Goal: Complete application form

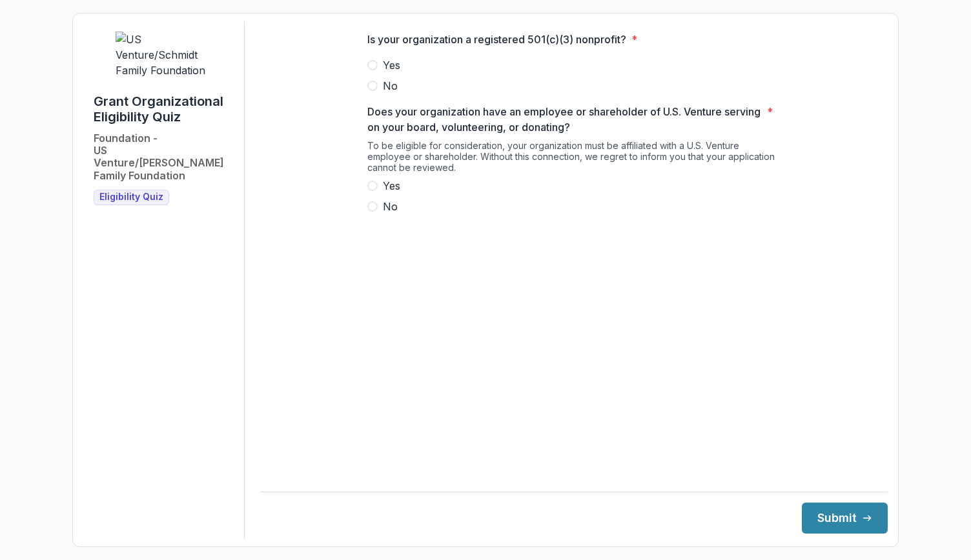
click at [396, 73] on span "Yes" at bounding box center [391, 64] width 17 height 15
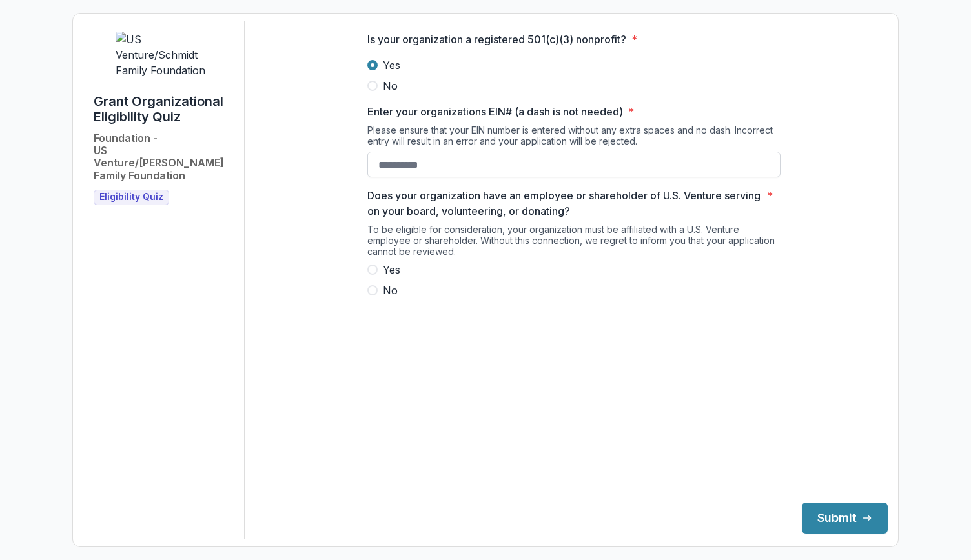
click at [430, 177] on input "Enter your organizations EIN# (a dash is not needed) *" at bounding box center [573, 165] width 413 height 26
click at [419, 189] on div "Is your organization a registered 501(c)(3) nonprofit? * Yes No Enter your orga…" at bounding box center [573, 170] width 413 height 298
click at [419, 187] on div "Is your organization a registered 501(c)(3) nonprofit? * Yes No Enter your orga…" at bounding box center [573, 170] width 413 height 298
click at [420, 171] on input "Enter your organizations EIN# (a dash is not needed) *" at bounding box center [573, 165] width 413 height 26
click at [392, 278] on span "Yes" at bounding box center [391, 269] width 17 height 15
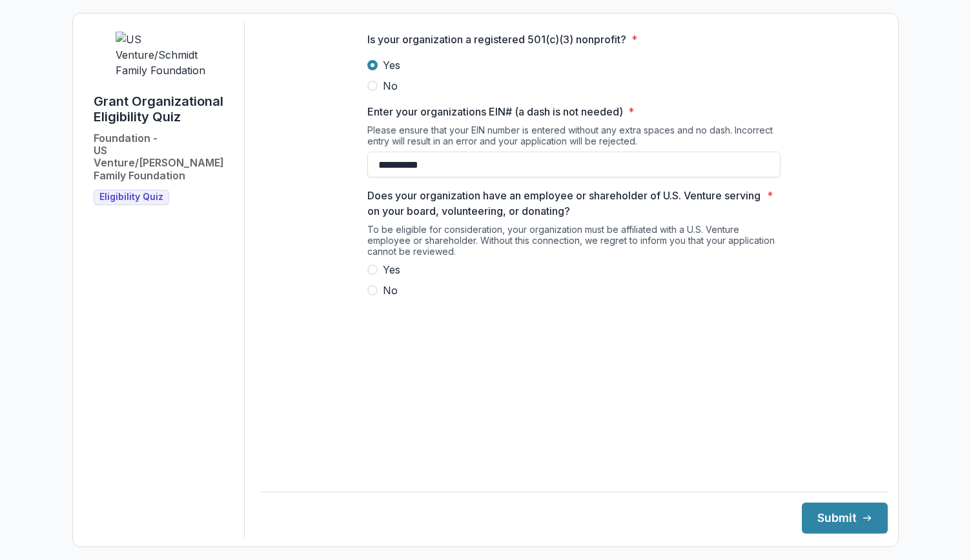
type input "**********"
click at [825, 531] on button "Submit" at bounding box center [845, 518] width 86 height 31
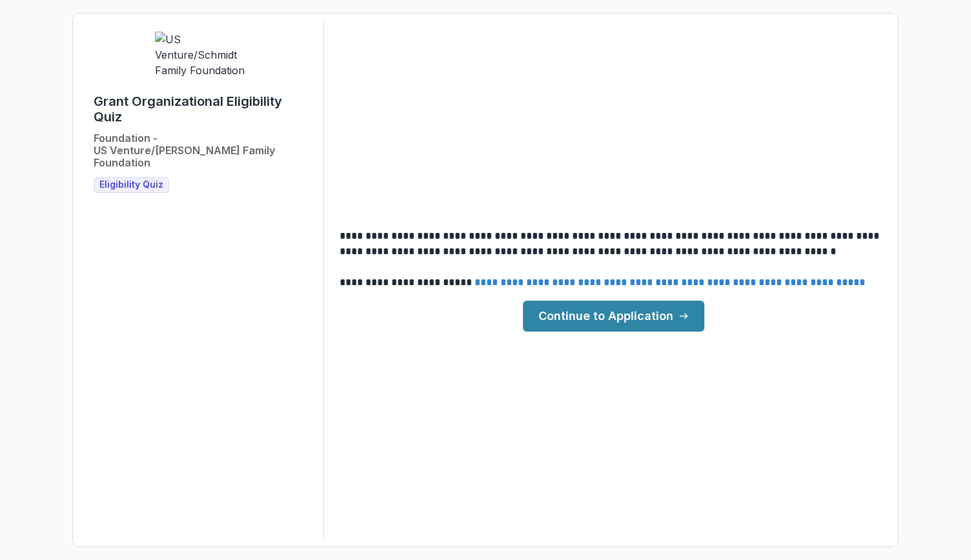
click at [644, 318] on link "Continue to Application" at bounding box center [613, 316] width 181 height 31
